Goal: Information Seeking & Learning: Learn about a topic

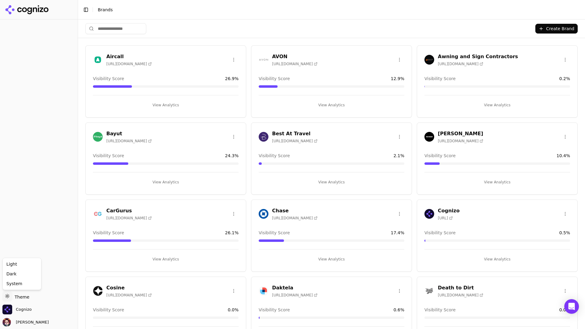
click at [14, 296] on html "Support Support Toggle theme Theme Cognizo [PERSON_NAME] Toggle Sidebar Brands …" at bounding box center [292, 164] width 585 height 329
click at [26, 274] on div "Dark" at bounding box center [22, 274] width 36 height 10
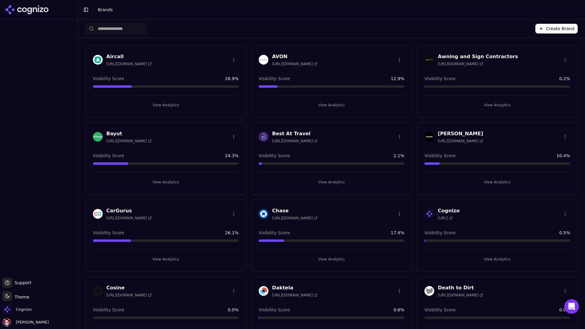
click at [168, 105] on button "View Analytics" at bounding box center [166, 105] width 146 height 10
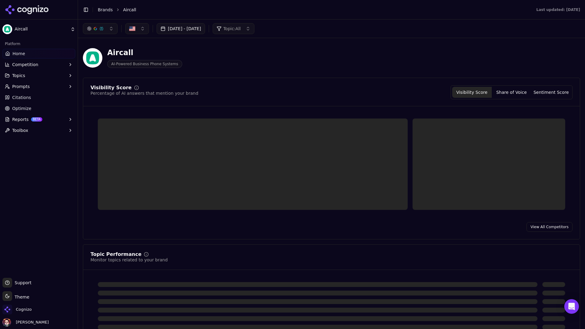
click at [103, 27] on div "button" at bounding box center [101, 28] width 5 height 5
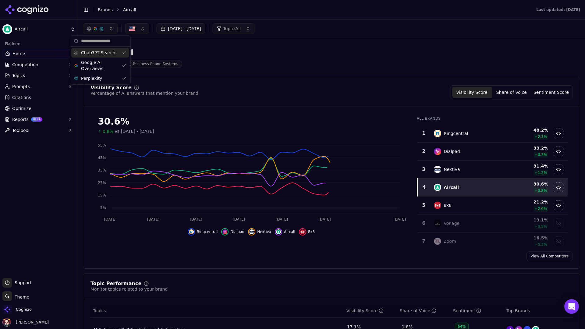
click at [103, 27] on div "button" at bounding box center [101, 28] width 5 height 5
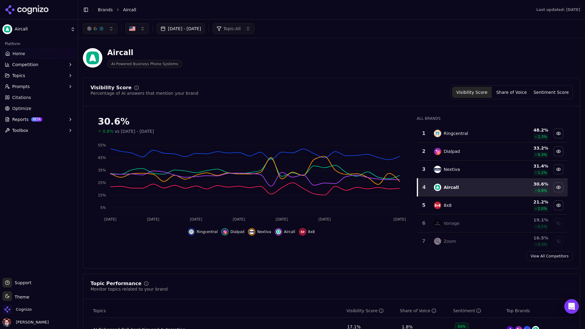
click at [49, 37] on div "Platform Home Competition Topics Prompts Citations Optimize Reports BETA Toolbox" at bounding box center [39, 87] width 78 height 101
click at [62, 27] on html "Aircall Platform Home Competition Topics Prompts Citations Optimize Reports BET…" at bounding box center [292, 164] width 585 height 329
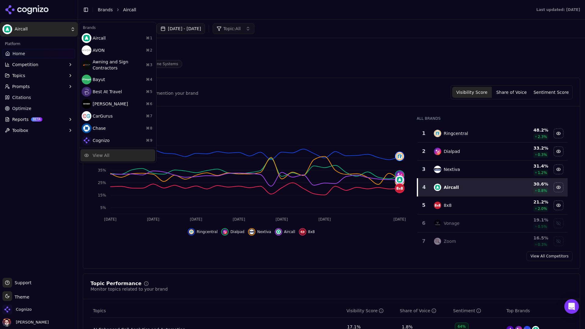
click at [114, 153] on div "View All" at bounding box center [117, 155] width 75 height 12
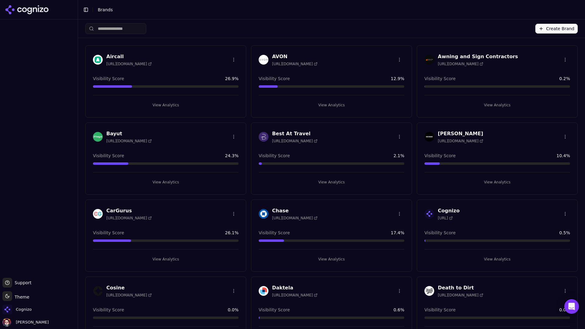
click at [129, 34] on input "search" at bounding box center [115, 28] width 61 height 11
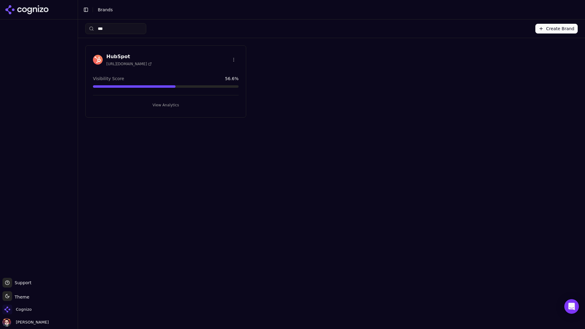
type input "***"
click at [157, 106] on button "View Analytics" at bounding box center [166, 105] width 146 height 10
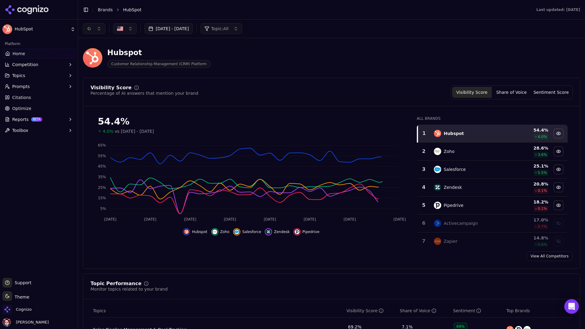
click at [96, 32] on button "button" at bounding box center [94, 28] width 23 height 11
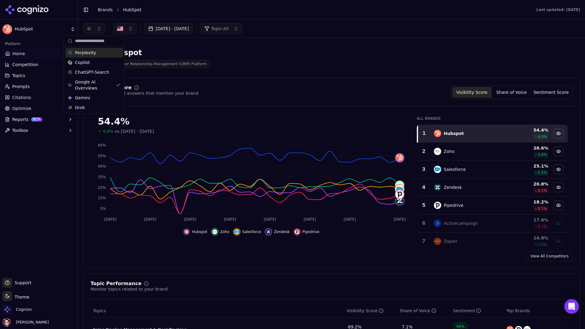
click at [108, 54] on div "Perplexity" at bounding box center [94, 53] width 58 height 10
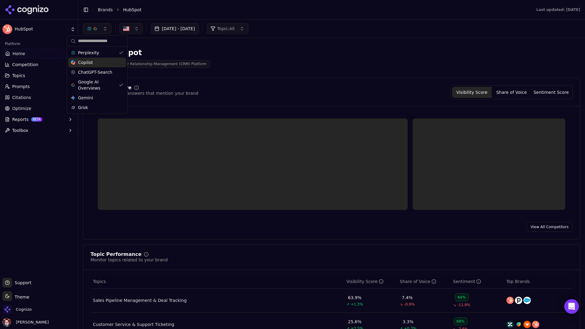
click at [106, 65] on div "Copilot" at bounding box center [97, 63] width 58 height 10
click at [106, 71] on span "ChatGPT-Search" at bounding box center [98, 72] width 34 height 6
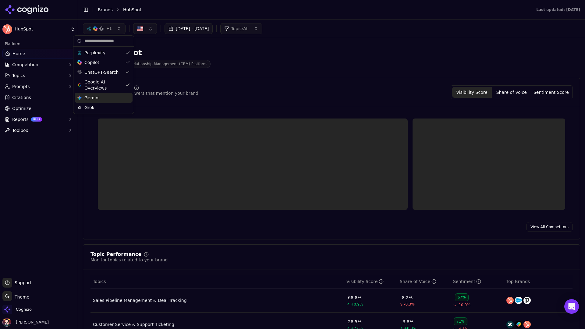
click at [108, 100] on div "Gemini Gemini" at bounding box center [104, 98] width 58 height 10
click at [107, 106] on div "Grok" at bounding box center [104, 108] width 58 height 10
click at [285, 44] on div "Hubspot Customer Relationship Management (CRM) Platform" at bounding box center [331, 58] width 497 height 30
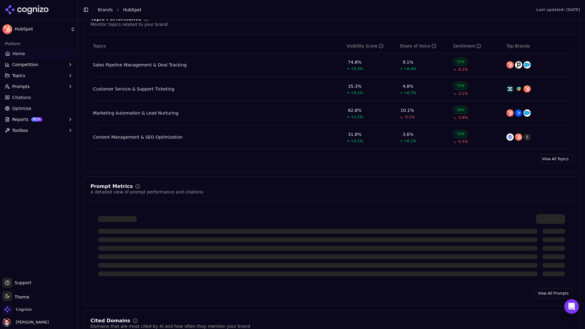
scroll to position [291, 0]
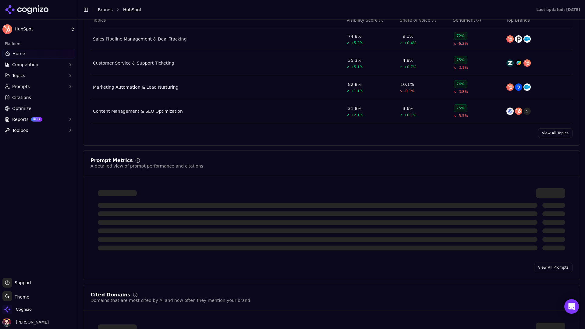
click at [39, 87] on button "Prompts" at bounding box center [38, 87] width 73 height 10
click at [36, 97] on span "Active" at bounding box center [38, 96] width 53 height 6
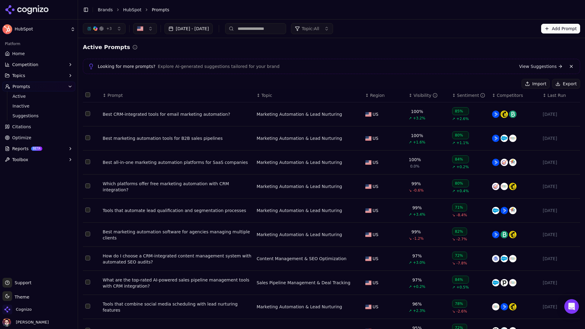
click at [115, 96] on span "Prompt" at bounding box center [115, 95] width 15 height 6
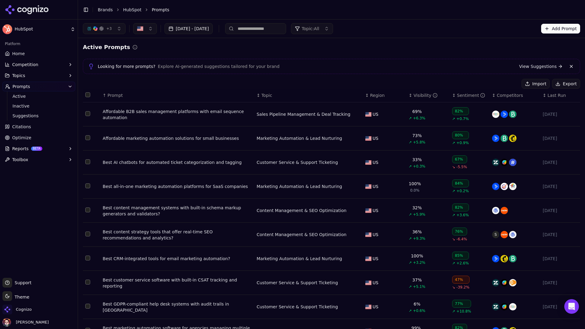
click at [115, 96] on span "Prompt" at bounding box center [115, 95] width 15 height 6
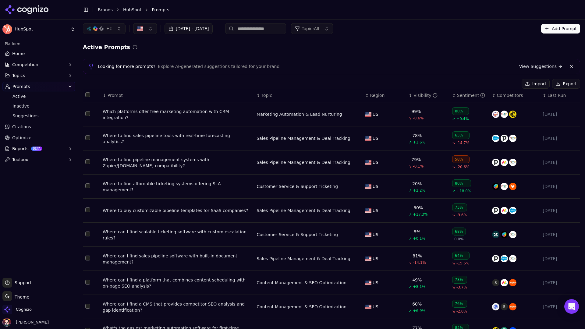
click at [115, 96] on span "Prompt" at bounding box center [115, 95] width 15 height 6
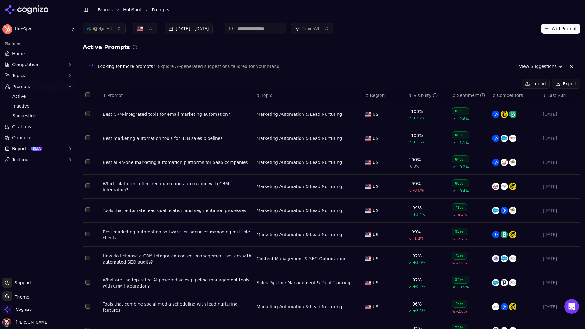
click at [40, 85] on button "Prompts" at bounding box center [38, 87] width 73 height 10
click at [49, 54] on link "Home" at bounding box center [38, 54] width 73 height 10
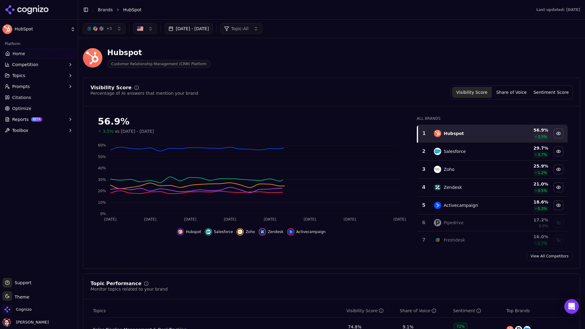
click at [149, 31] on button "button" at bounding box center [145, 28] width 24 height 11
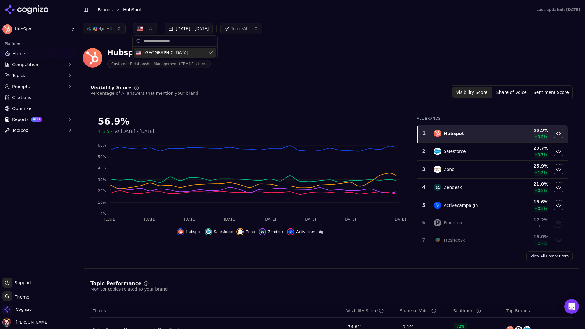
click at [149, 31] on button "button" at bounding box center [145, 28] width 24 height 11
click at [262, 26] on button "Topic: All" at bounding box center [241, 28] width 42 height 11
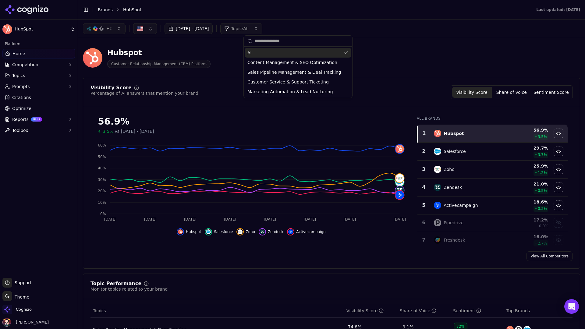
click at [262, 26] on button "Topic: All" at bounding box center [241, 28] width 42 height 11
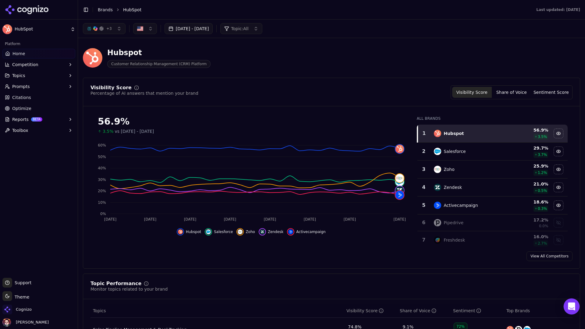
click at [575, 309] on div "Open Intercom Messenger" at bounding box center [572, 307] width 16 height 16
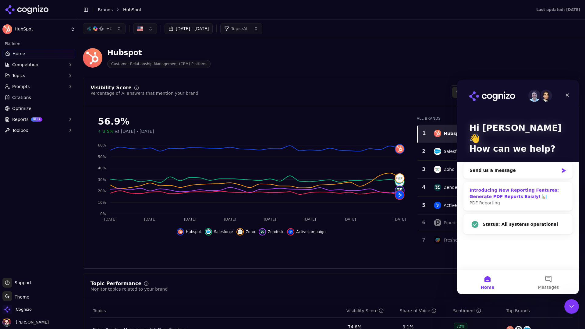
click at [529, 187] on div "Introducing New Reporting Features: Generate PDF Reports Easily! 📊" at bounding box center [517, 193] width 97 height 13
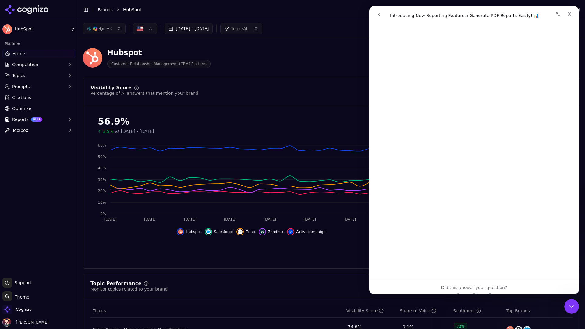
scroll to position [122, 0]
click at [567, 14] on icon "Close" at bounding box center [569, 14] width 5 height 5
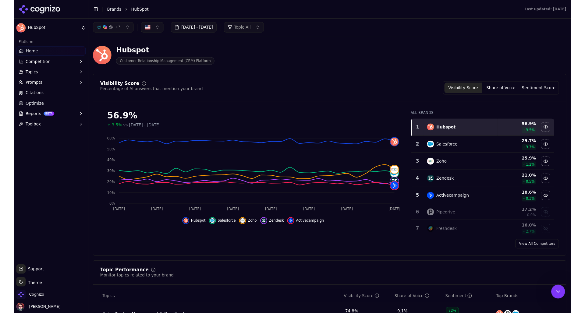
scroll to position [0, 0]
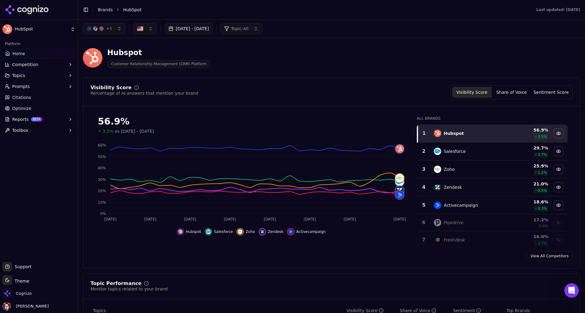
click at [26, 282] on html "HubSpot Platform Home Competition Topics Prompts Citations Optimize Reports BET…" at bounding box center [292, 156] width 585 height 313
click at [27, 251] on div "Light" at bounding box center [22, 248] width 36 height 10
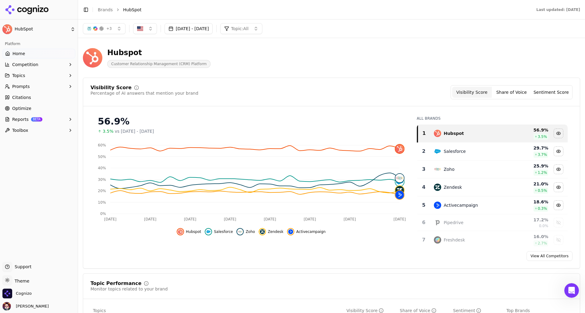
click at [309, 68] on div "Hubspot Customer Relationship Management (CRM) Platform" at bounding box center [219, 58] width 273 height 20
click at [103, 31] on div "button" at bounding box center [101, 28] width 5 height 5
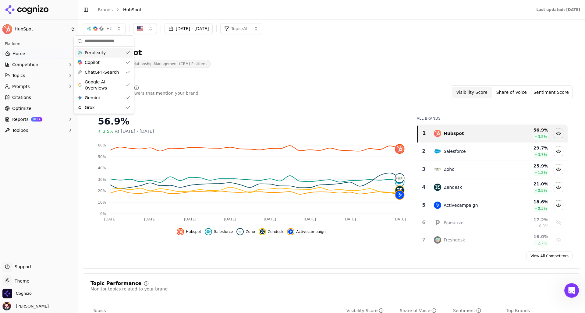
click at [201, 65] on span "Customer Relationship Management (CRM) Platform" at bounding box center [158, 64] width 103 height 8
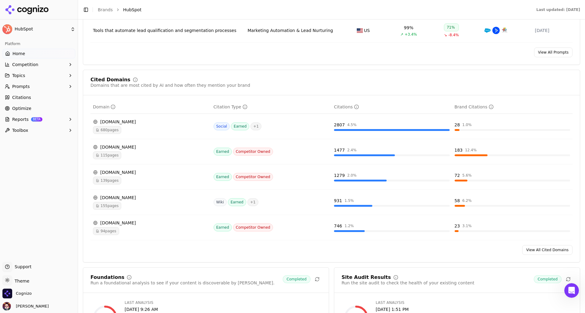
scroll to position [586, 0]
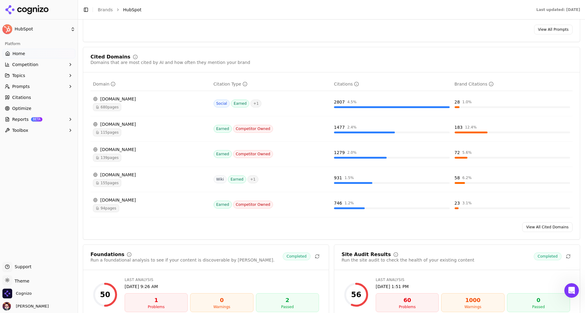
click at [534, 232] on link "View All Cited Domains" at bounding box center [547, 227] width 50 height 10
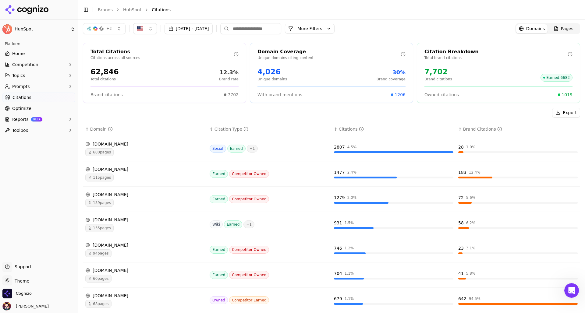
click at [331, 27] on button "More Filters" at bounding box center [310, 29] width 50 height 10
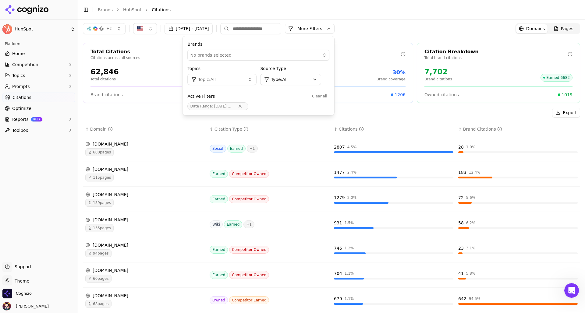
click at [324, 80] on html "HubSpot Platform Home Competition Topics Prompts Citations Optimize Reports BET…" at bounding box center [292, 156] width 585 height 313
click at [256, 83] on button "Topic: All" at bounding box center [221, 79] width 69 height 11
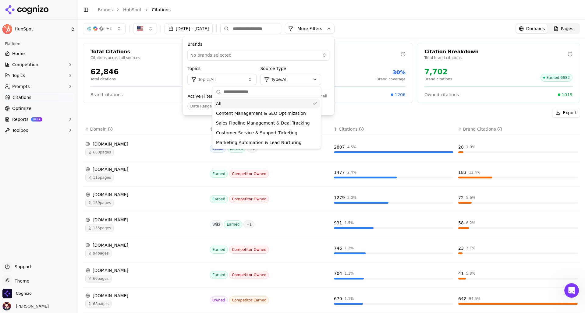
click at [256, 82] on button "Topic: All" at bounding box center [221, 79] width 69 height 11
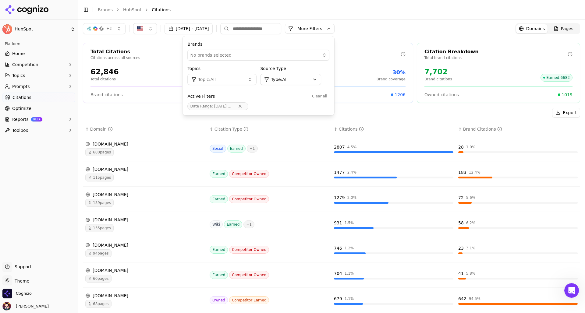
click at [428, 7] on li "Citations" at bounding box center [360, 10] width 416 height 6
click at [426, 8] on li "Citations" at bounding box center [360, 10] width 416 height 6
click at [403, 24] on div "+ 3 [DATE] - [DATE] More More Filters Brands No brands selected Topics Topic: A…" at bounding box center [331, 28] width 497 height 11
click at [389, 32] on div "+ 3 [DATE] - [DATE] More More Filters Brands No brands selected Topics Topic: A…" at bounding box center [331, 28] width 497 height 11
click at [334, 32] on button "More Filters" at bounding box center [310, 29] width 50 height 10
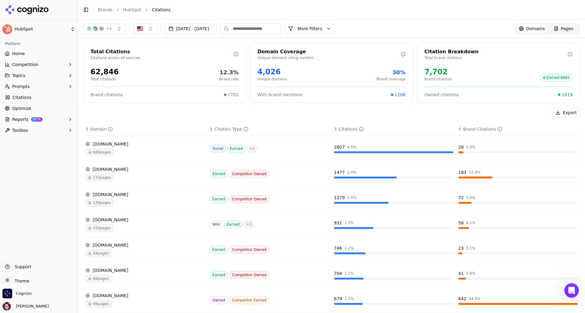
click at [167, 147] on div "[DOMAIN_NAME] 680 pages" at bounding box center [144, 148] width 119 height 15
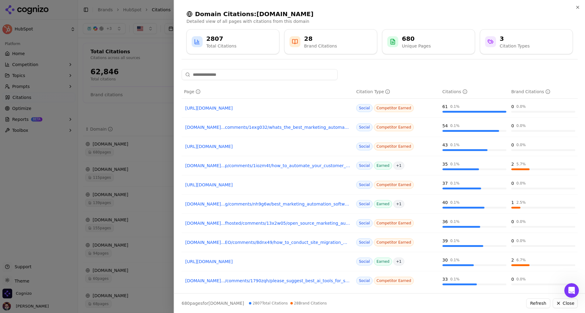
click at [150, 105] on div at bounding box center [292, 156] width 585 height 313
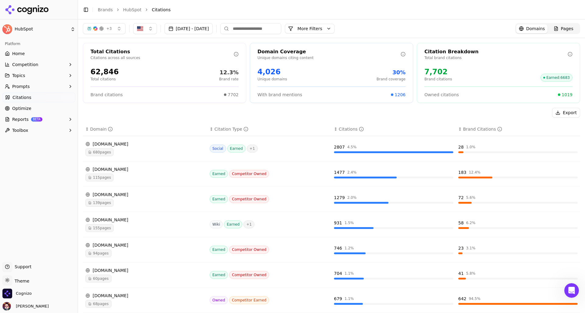
click at [41, 85] on button "Prompts" at bounding box center [38, 87] width 73 height 10
click at [38, 96] on span "Active" at bounding box center [38, 96] width 53 height 6
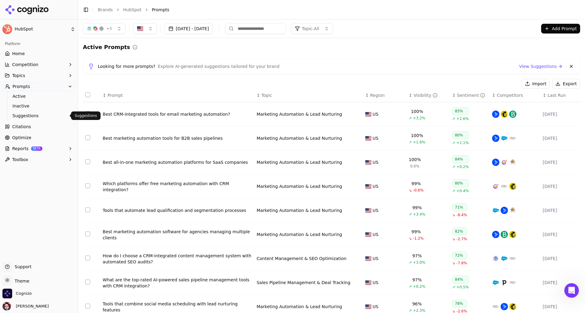
click at [37, 129] on link "Citations" at bounding box center [38, 127] width 73 height 10
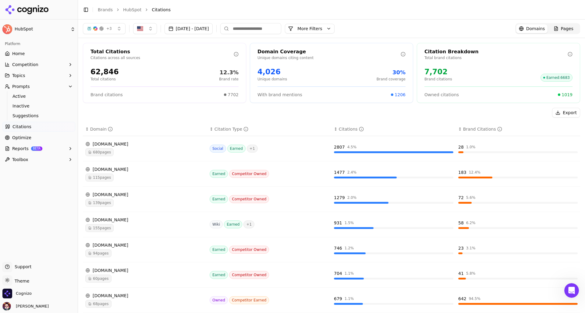
click at [85, 9] on button "Toggle Sidebar" at bounding box center [86, 9] width 9 height 9
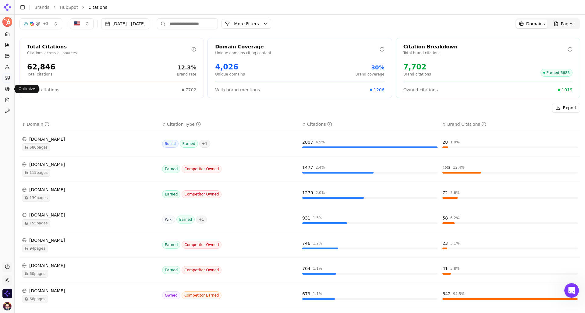
click at [9, 89] on circle at bounding box center [7, 89] width 4 height 4
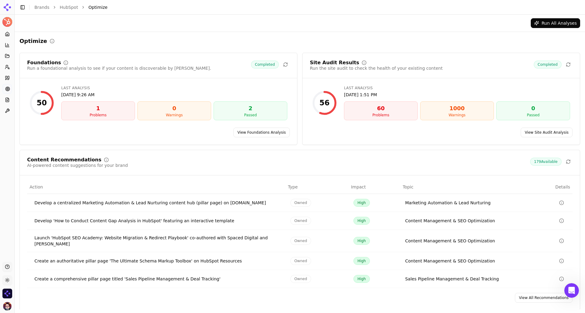
scroll to position [7, 0]
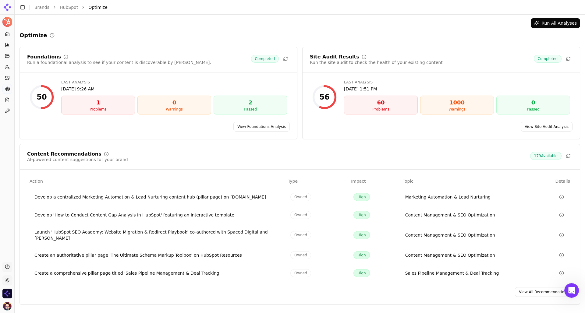
click at [533, 295] on link "View All Recommendations" at bounding box center [544, 292] width 58 height 10
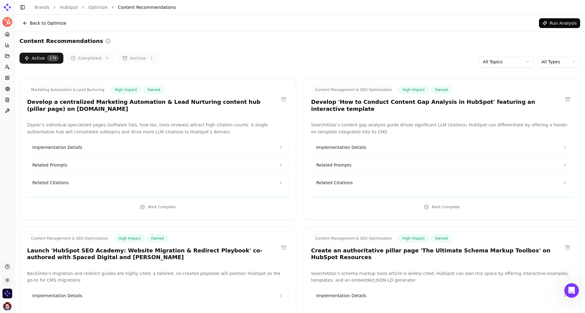
click at [220, 150] on button "Implementation Details" at bounding box center [157, 147] width 261 height 13
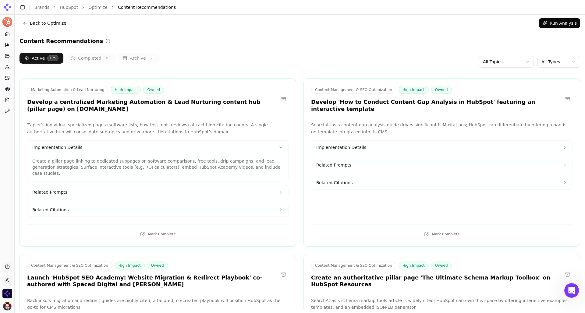
click at [559, 58] on html "HubSpot Platform Home Competition Topics Prompts Citations Optimize Reports Too…" at bounding box center [292, 156] width 585 height 313
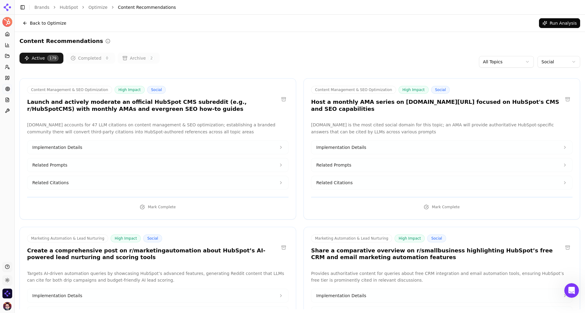
click at [217, 147] on button "Implementation Details" at bounding box center [157, 147] width 261 height 13
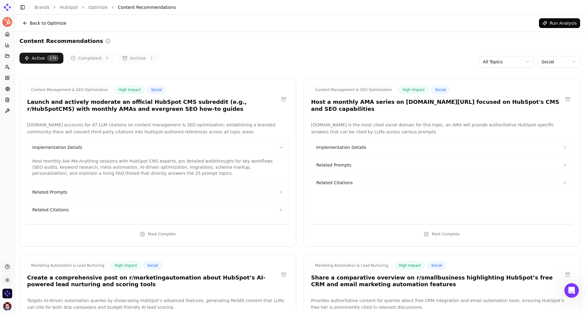
click at [153, 176] on p "Host monthly Ask-Me-Anything sessions with HubSpot CMS experts, pin detailed wa…" at bounding box center [157, 167] width 251 height 18
click at [147, 192] on button "Related Prompts" at bounding box center [157, 191] width 261 height 13
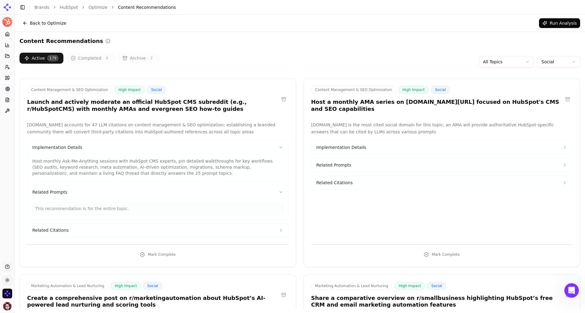
click at [136, 226] on button "Related Citations" at bounding box center [157, 230] width 261 height 13
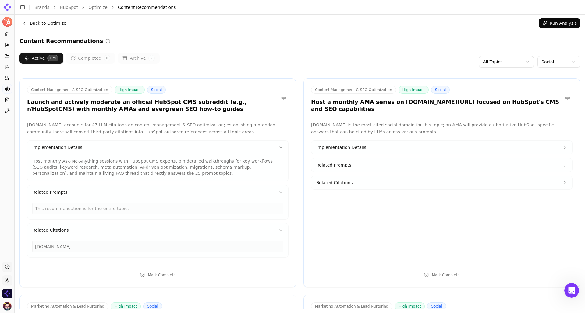
click at [394, 151] on button "Implementation Details" at bounding box center [441, 147] width 261 height 13
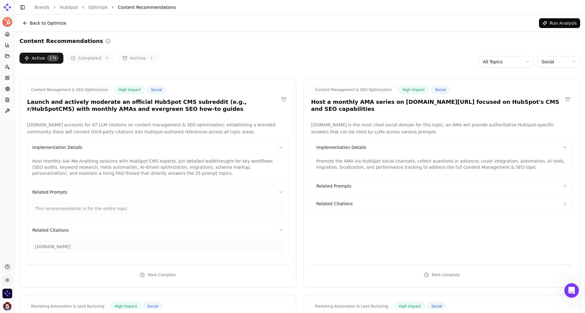
click at [393, 185] on button "Related Prompts" at bounding box center [441, 185] width 261 height 13
click at [9, 87] on icon at bounding box center [7, 89] width 5 height 5
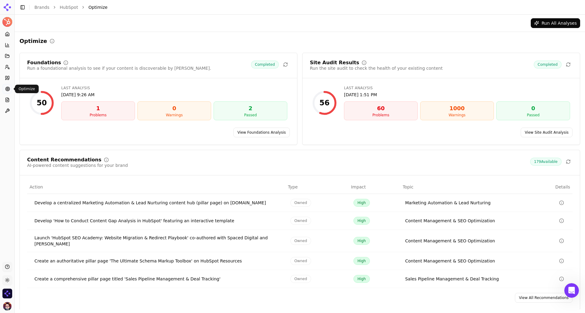
click at [7, 89] on circle at bounding box center [7, 89] width 1 height 1
click at [7, 98] on icon at bounding box center [7, 99] width 5 height 5
click at [5, 78] on icon at bounding box center [7, 78] width 5 height 5
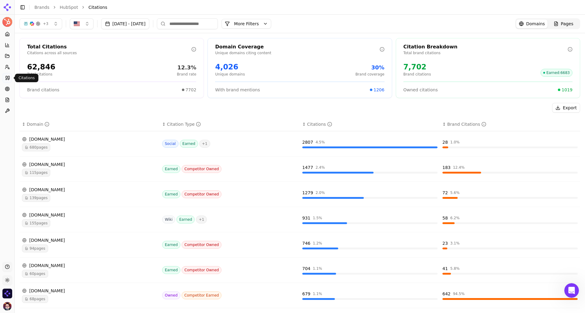
click at [138, 106] on div "Export" at bounding box center [299, 108] width 560 height 10
click at [6, 34] on icon at bounding box center [7, 34] width 5 height 5
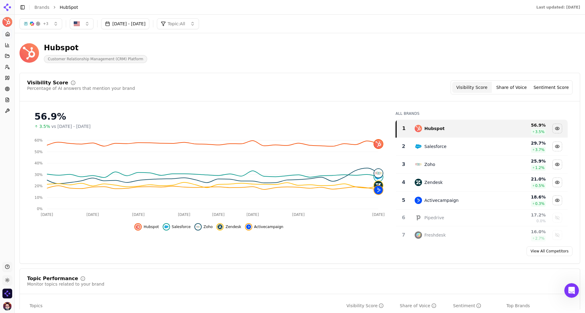
click at [272, 82] on div "Visibility Score Percentage of AI answers that mention your brand Visibility Sc…" at bounding box center [299, 87] width 545 height 14
click at [373, 73] on div "Visibility Score Percentage of AI answers that mention your brand Visibility Sc…" at bounding box center [299, 168] width 560 height 191
click at [88, 24] on button "button" at bounding box center [82, 23] width 24 height 11
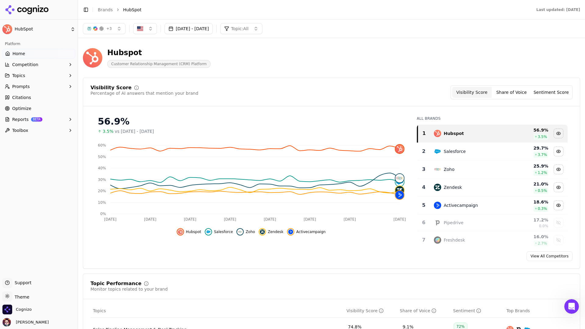
click at [51, 123] on button "Reports BETA" at bounding box center [38, 120] width 73 height 10
click at [50, 108] on link "Optimize" at bounding box center [38, 109] width 73 height 10
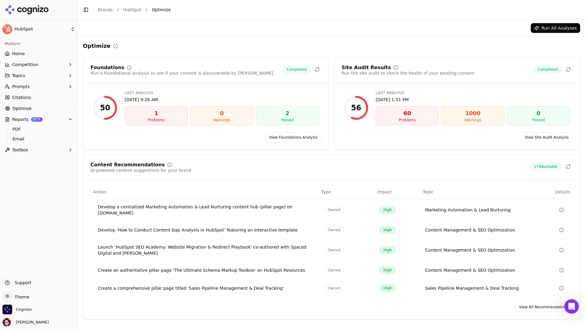
click at [83, 10] on button "Toggle Sidebar" at bounding box center [86, 9] width 9 height 9
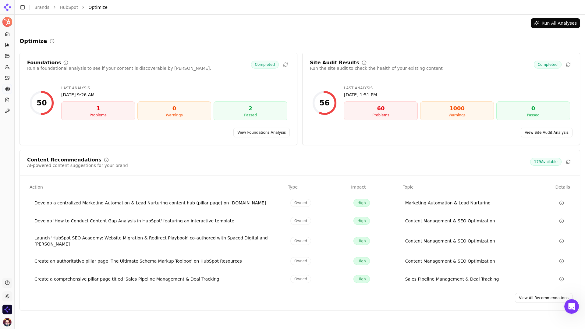
click at [525, 299] on link "View All Recommendations" at bounding box center [544, 298] width 58 height 10
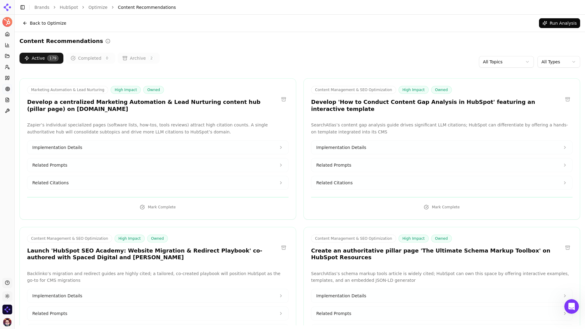
click at [194, 147] on button "Implementation Details" at bounding box center [157, 147] width 261 height 13
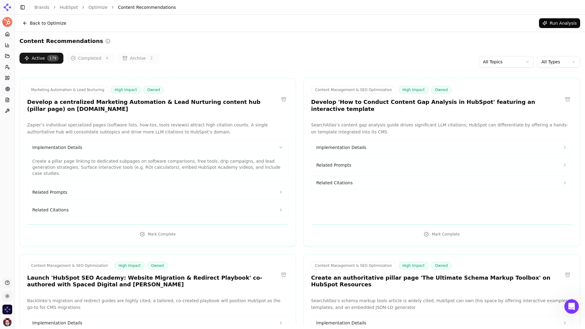
click at [84, 185] on button "Related Prompts" at bounding box center [157, 191] width 261 height 13
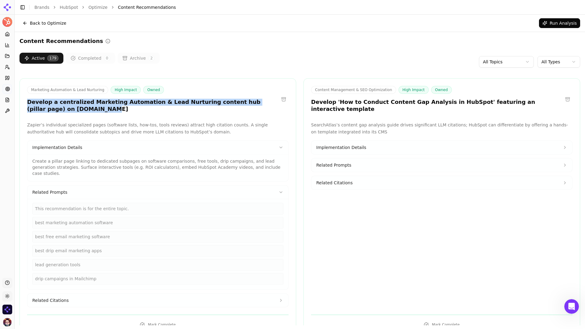
drag, startPoint x: 65, startPoint y: 108, endPoint x: 21, endPoint y: 101, distance: 44.5
click at [21, 101] on div "Marketing Automation & Lead Nurturing High Impact Owned Develop a centralized M…" at bounding box center [158, 100] width 276 height 28
click at [78, 110] on h3 "Develop a centralized Marketing Automation & Lead Nurturing content hub (pillar…" at bounding box center [153, 106] width 252 height 14
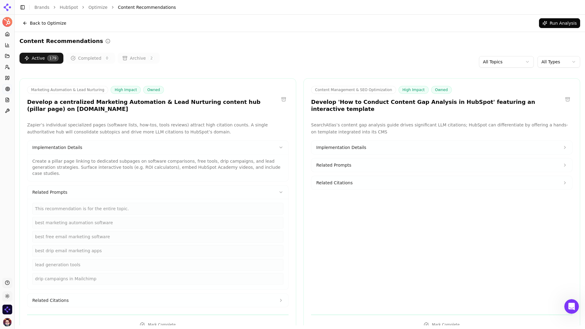
click at [102, 115] on div "Marketing Automation & Lead Nurturing High Impact Owned Develop a centralized M…" at bounding box center [157, 207] width 277 height 259
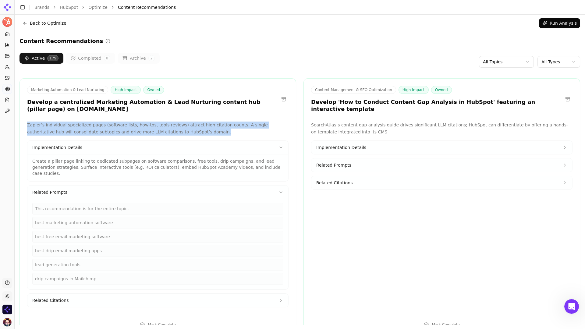
drag, startPoint x: 185, startPoint y: 134, endPoint x: 23, endPoint y: 127, distance: 161.9
click at [23, 127] on div "Zapier’s individual specialized pages (software lists, how-tos, tools reviews) …" at bounding box center [158, 215] width 276 height 186
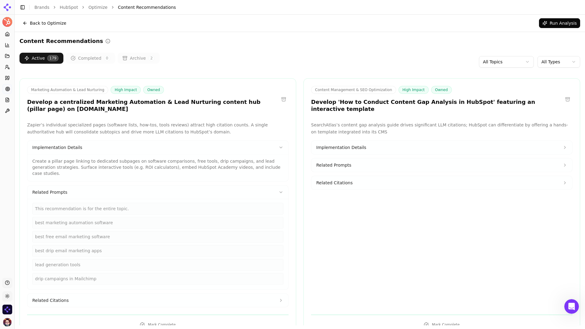
click at [211, 132] on p "Zapier’s individual specialized pages (software lists, how-tos, tools reviews) …" at bounding box center [157, 129] width 261 height 14
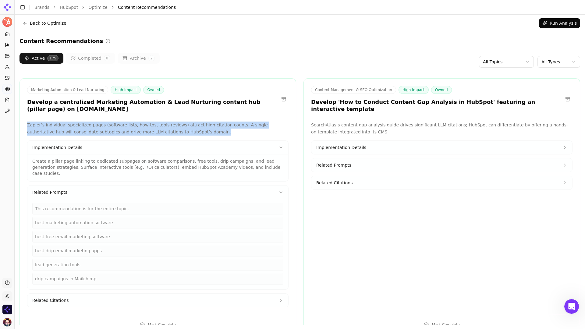
drag, startPoint x: 186, startPoint y: 133, endPoint x: 23, endPoint y: 121, distance: 163.2
click at [23, 121] on div "Marketing Automation & Lead Nurturing High Impact Owned Develop a centralized M…" at bounding box center [157, 207] width 277 height 259
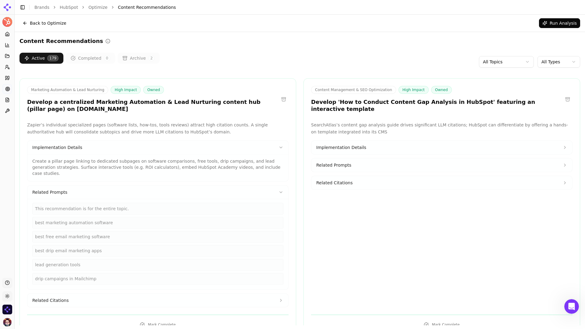
click at [217, 134] on p "Zapier’s individual specialized pages (software lists, how-tos, tools reviews) …" at bounding box center [157, 129] width 261 height 14
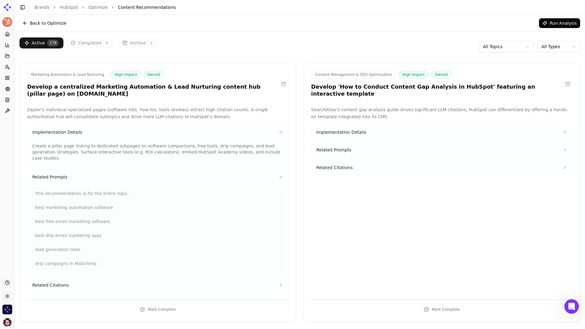
click at [89, 278] on button "Related Citations" at bounding box center [157, 284] width 261 height 13
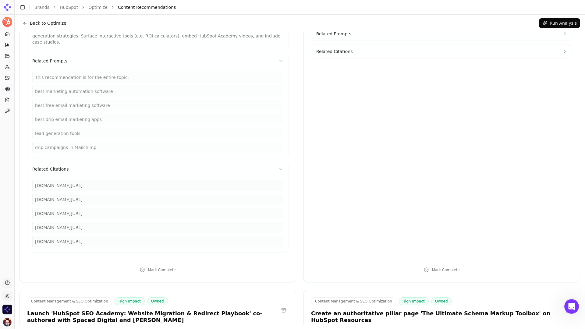
scroll to position [2, 0]
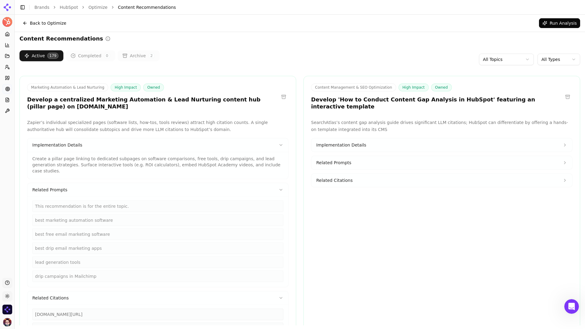
click at [548, 61] on html "HubSpot Platform Home Competition Topics Prompts Citations Optimize Reports Too…" at bounding box center [292, 164] width 585 height 329
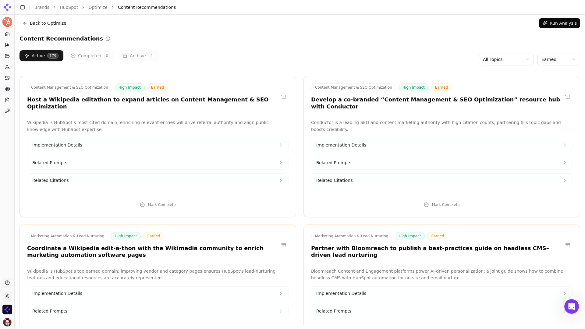
click at [440, 138] on button "Implementation Details" at bounding box center [441, 144] width 261 height 13
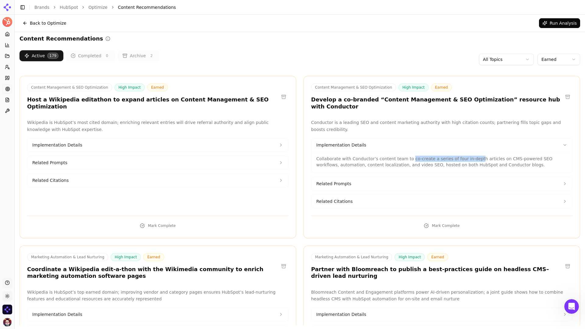
drag, startPoint x: 407, startPoint y: 152, endPoint x: 472, endPoint y: 151, distance: 64.6
click at [472, 156] on p "Collaborate with Conductor’s content team to co-create a series of four in-dept…" at bounding box center [441, 162] width 251 height 12
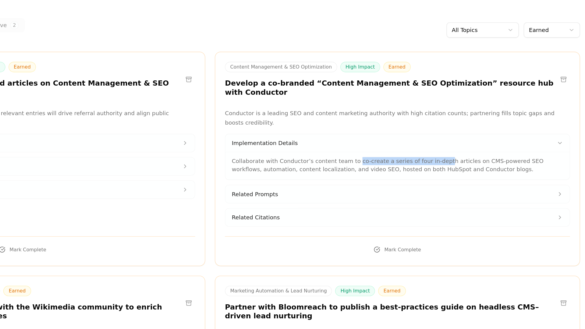
click at [496, 156] on p "Collaborate with Conductor’s content team to co-create a series of four in-dept…" at bounding box center [441, 162] width 251 height 12
click at [478, 178] on button "Related Prompts" at bounding box center [441, 183] width 261 height 13
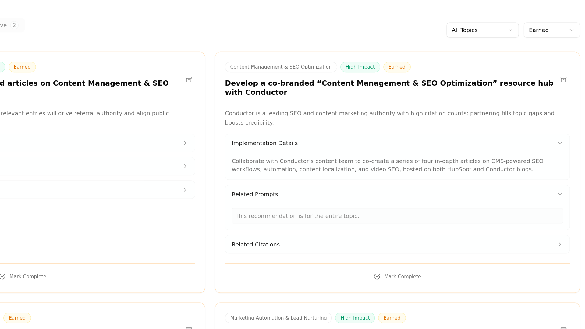
click at [455, 215] on button "Related Citations" at bounding box center [441, 221] width 261 height 13
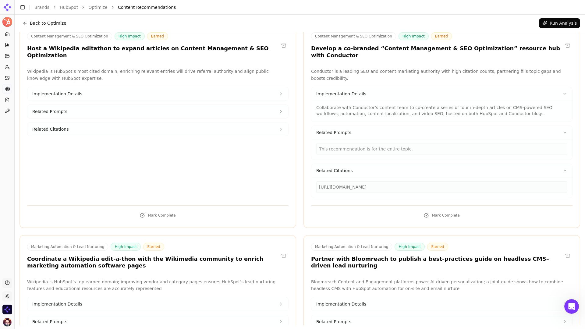
scroll to position [0, 0]
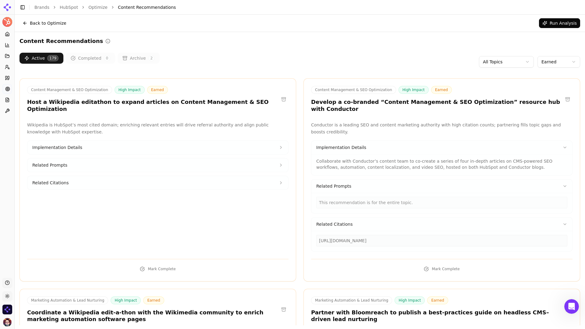
click at [557, 62] on html "HubSpot Platform Home Competition Topics Prompts Citations Optimize Reports Too…" at bounding box center [292, 164] width 585 height 329
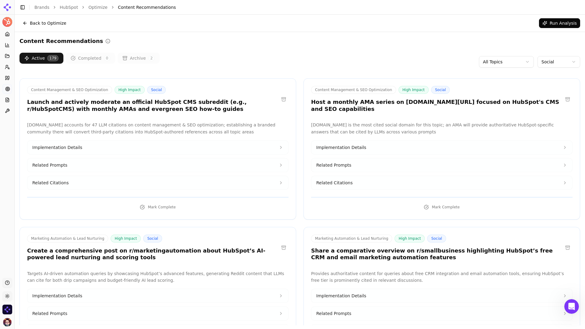
click at [362, 71] on div "Active 179 Completed 0 Archive 2 All Topics Social" at bounding box center [299, 62] width 560 height 18
click at [256, 143] on button "Implementation Details" at bounding box center [157, 147] width 261 height 13
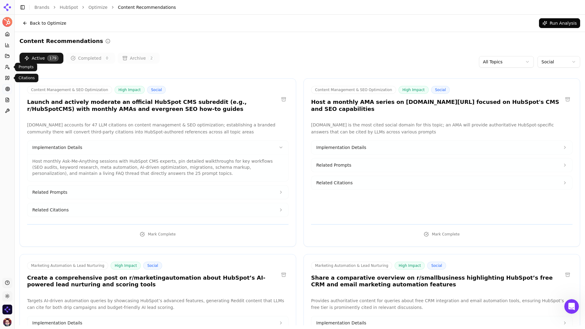
click at [6, 69] on button "Prompts" at bounding box center [6, 67] width 9 height 10
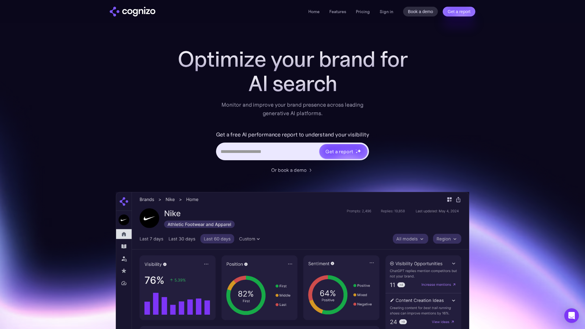
click at [363, 17] on div "Home Features Pricing Book a demo Get a report Sign in Book a demo Get a report" at bounding box center [292, 11] width 439 height 23
click at [363, 11] on link "Pricing" at bounding box center [363, 11] width 14 height 5
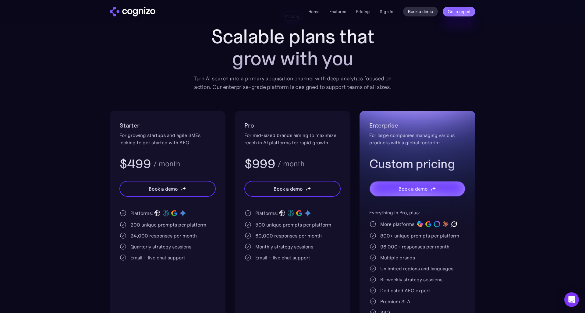
scroll to position [36, 0]
click at [305, 113] on div "Pro For mid-sized brands aiming to maximize reach in AI platforms for rapid gro…" at bounding box center [293, 222] width 116 height 224
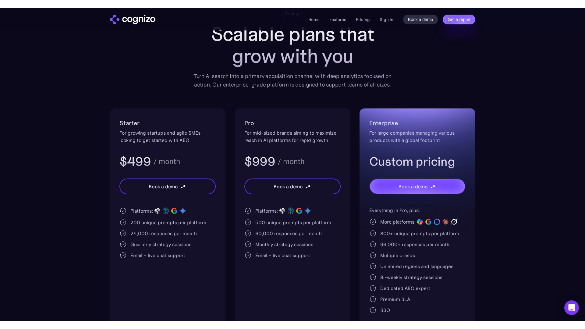
scroll to position [47, 0]
